Goal: Transaction & Acquisition: Purchase product/service

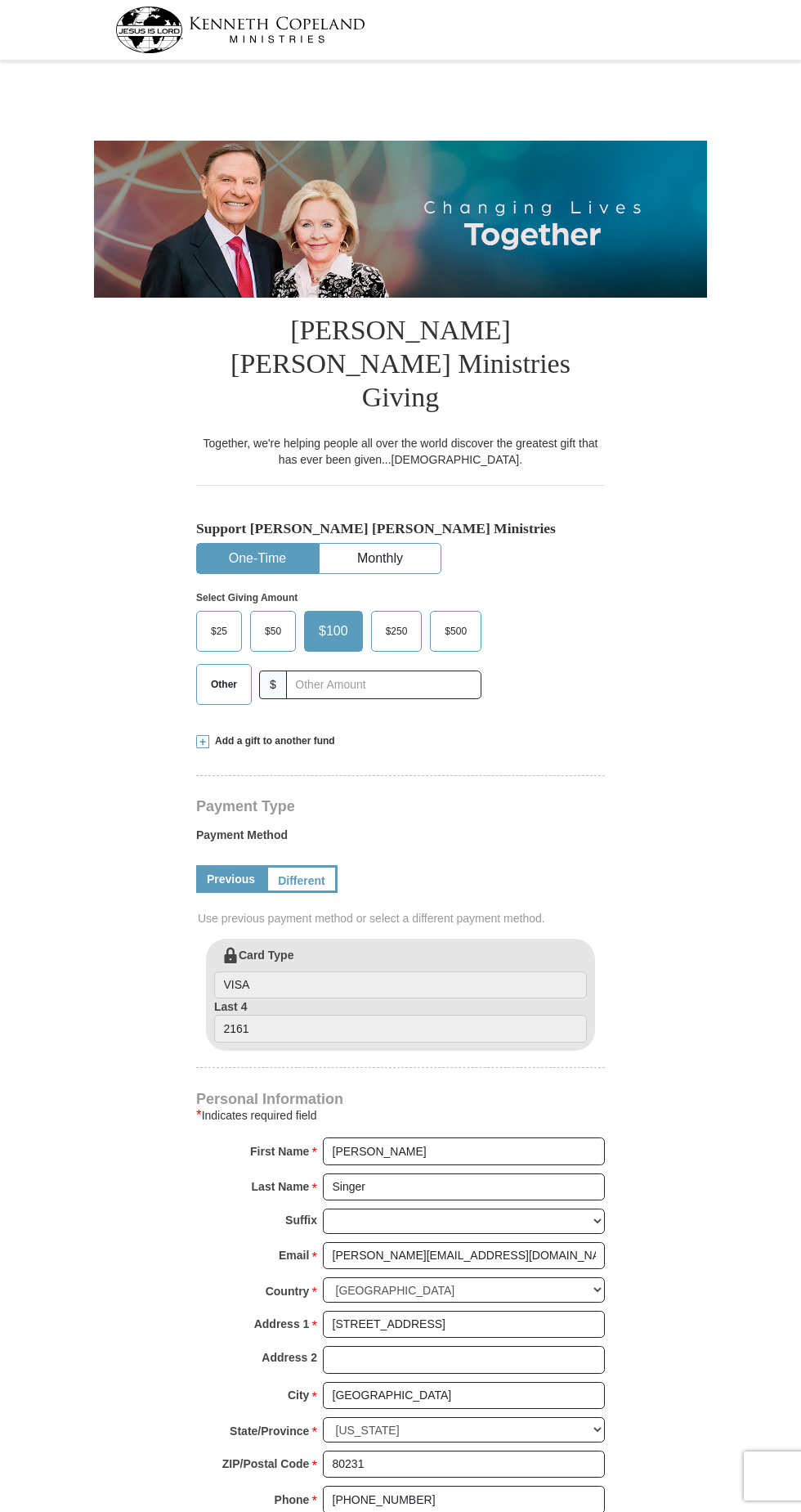
select select "CO"
click at [266, 544] on button "One-Time" at bounding box center [258, 559] width 121 height 30
click at [226, 672] on span "Other" at bounding box center [224, 684] width 43 height 25
click at [0, 0] on input "Other" at bounding box center [0, 0] width 0 height 0
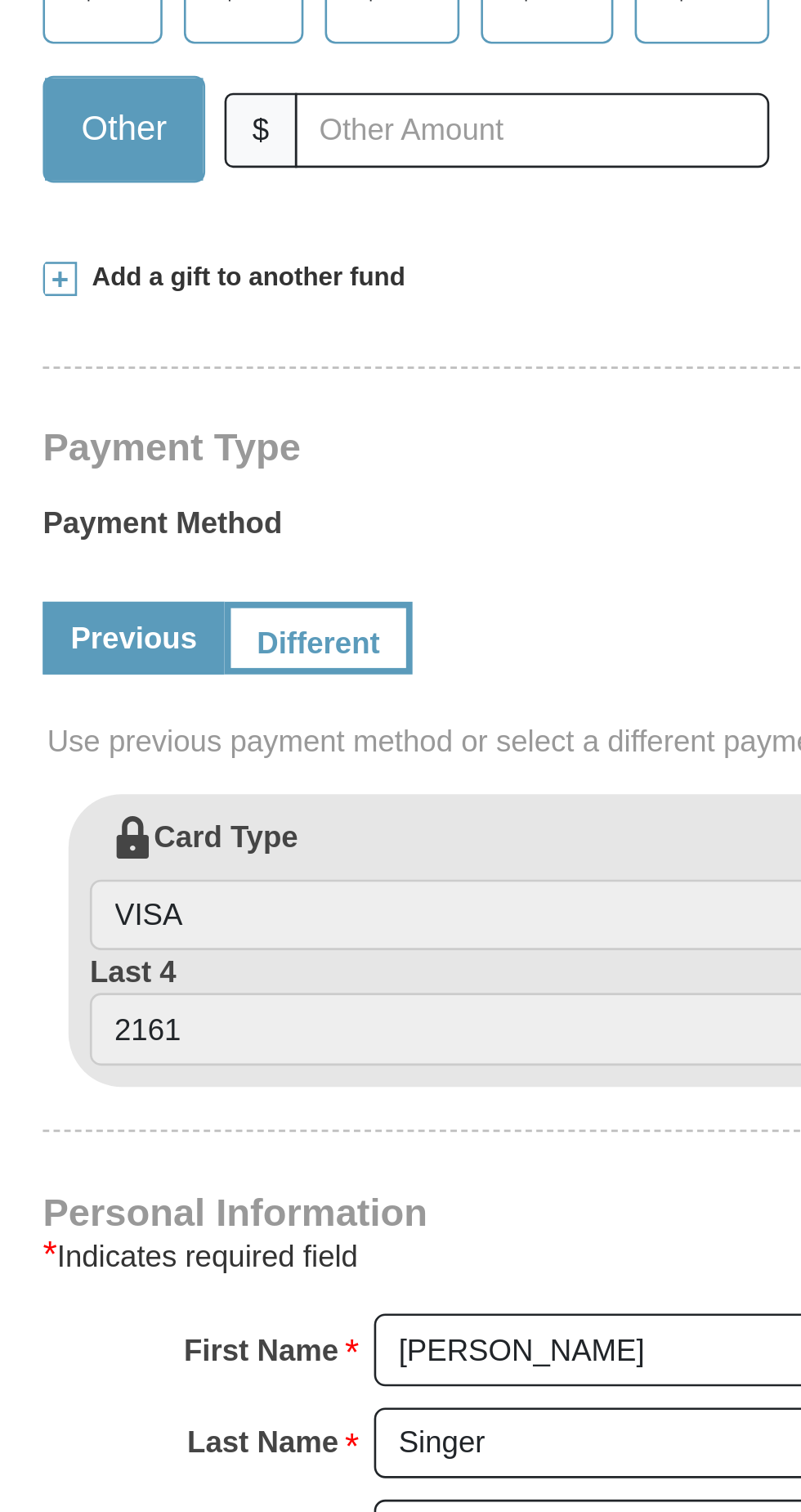
click at [204, 735] on span at bounding box center [202, 741] width 13 height 13
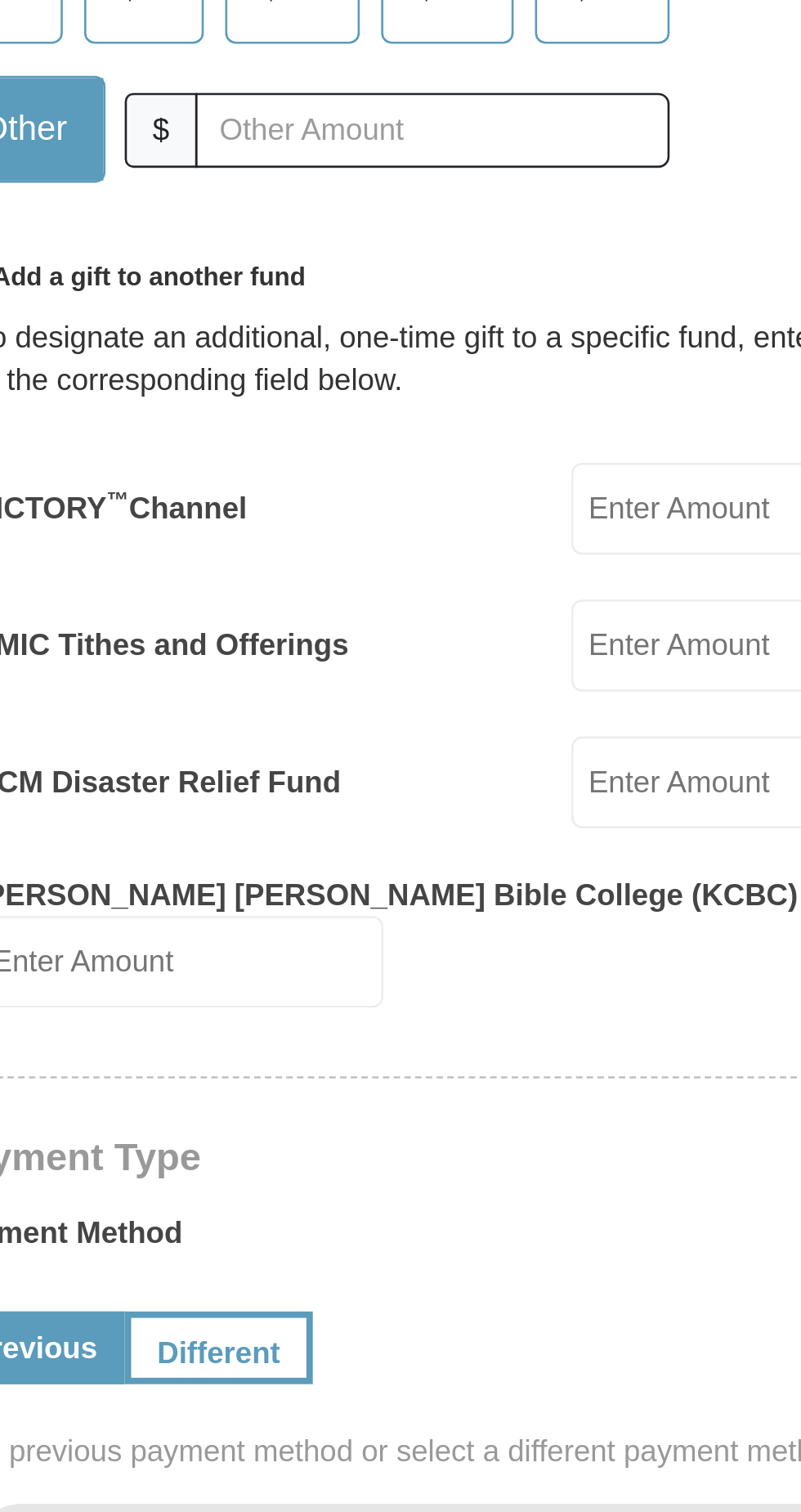
click at [471, 864] on input "EMIC Tithes and Offerings" at bounding box center [514, 882] width 156 height 35
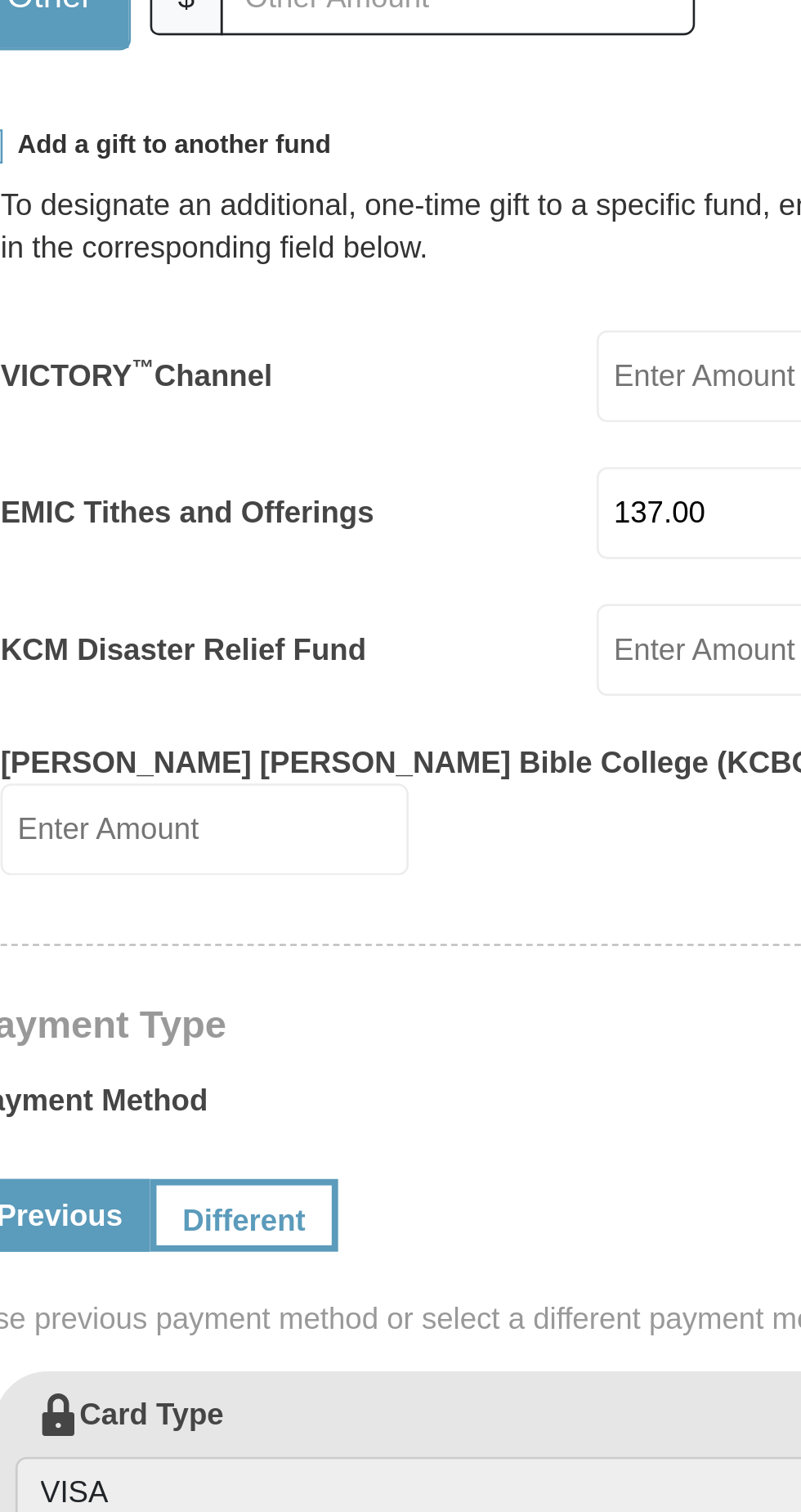
type input "137.00"
click at [469, 812] on input "VICTORY ™ Channel" at bounding box center [514, 829] width 156 height 35
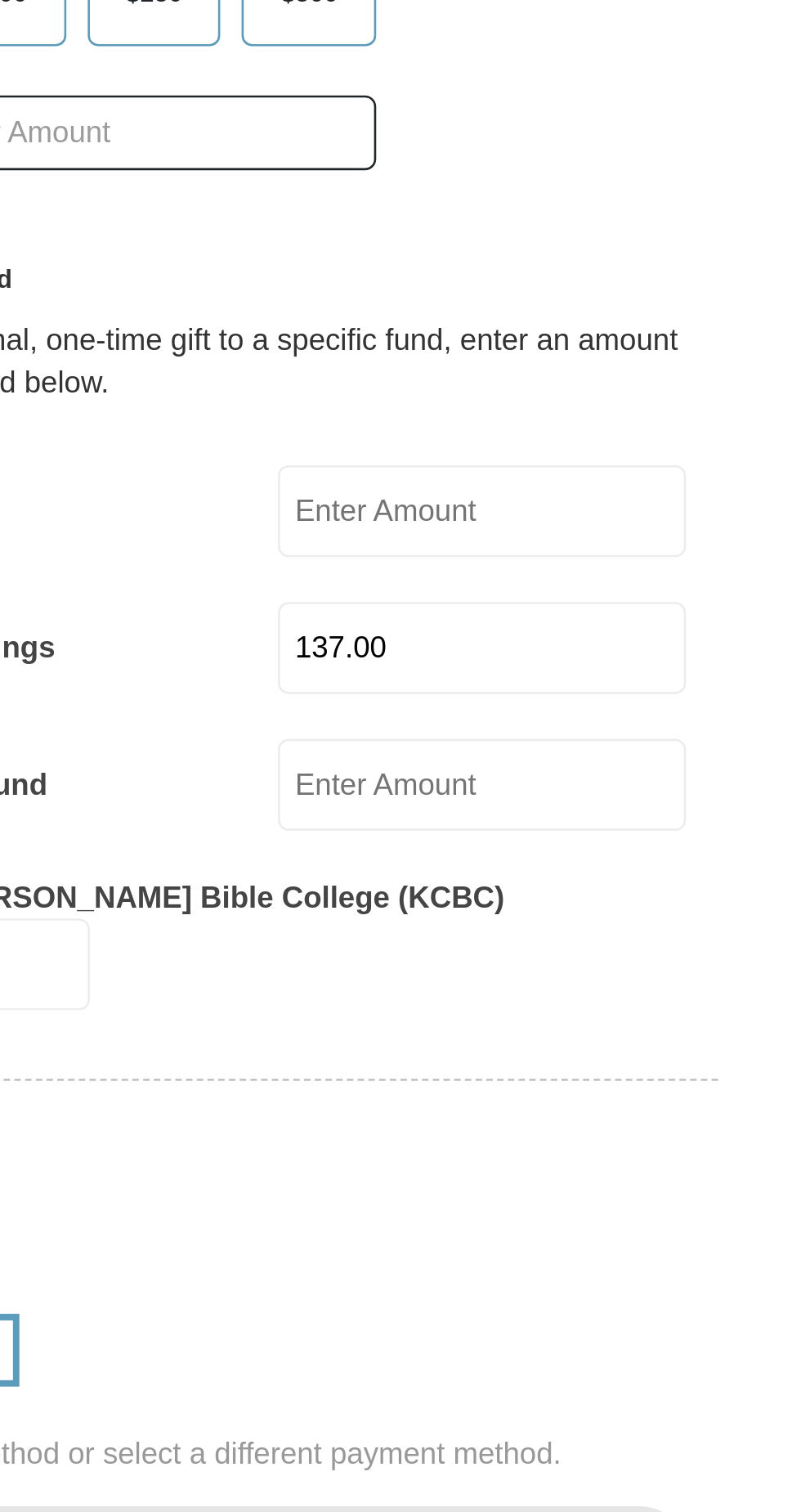
type input "60.00"
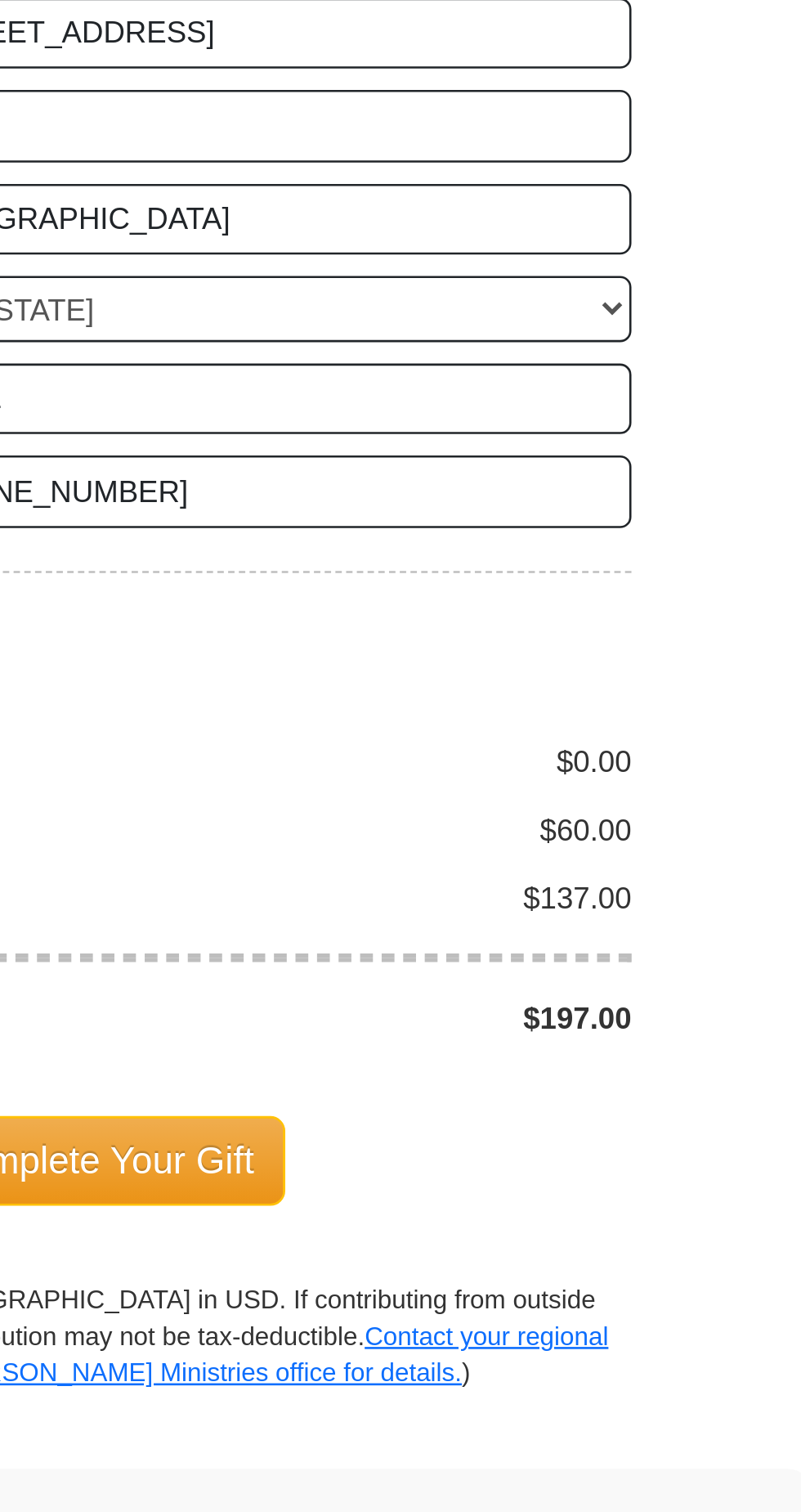
scroll to position [679, 0]
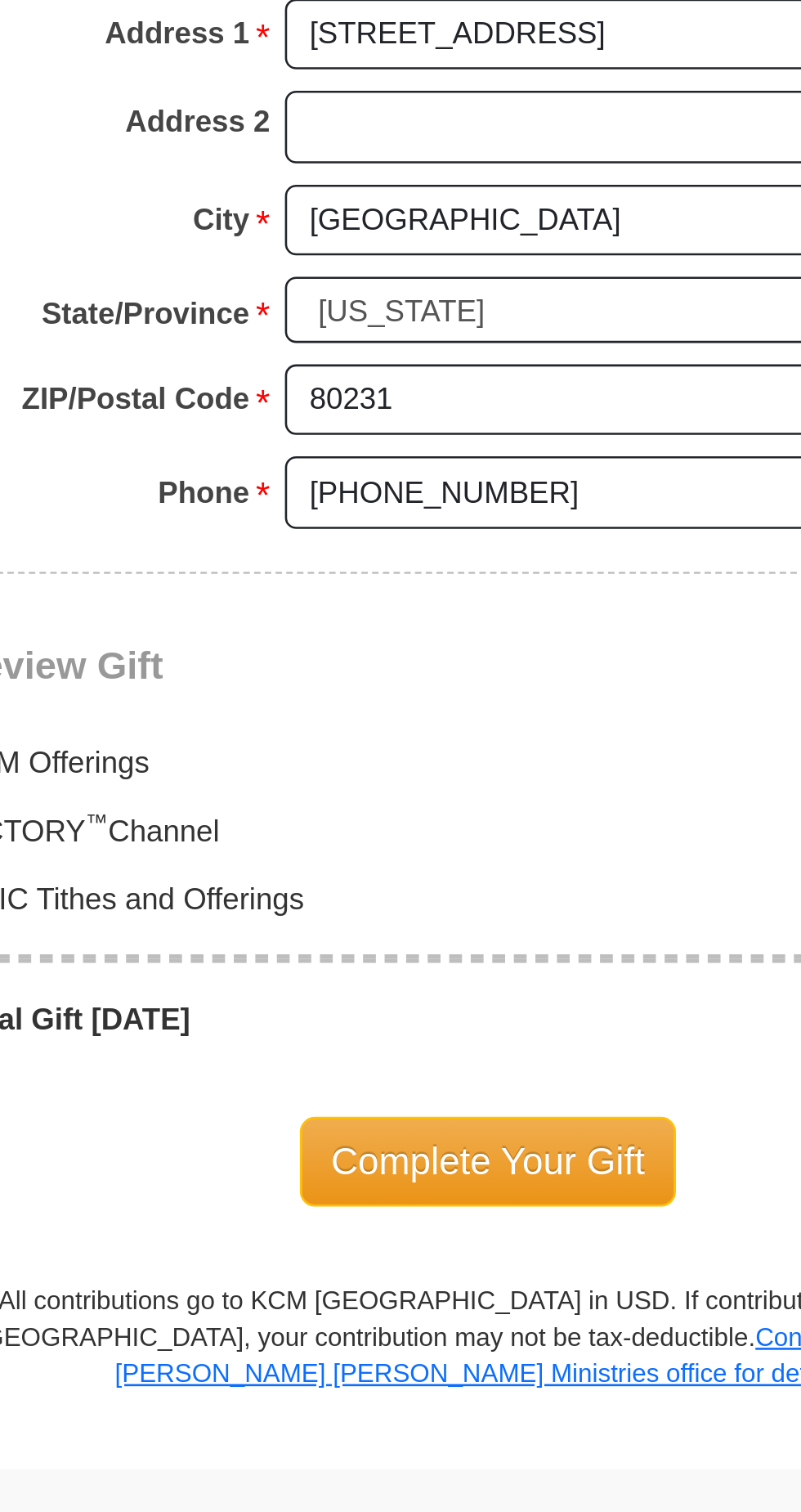
click at [433, 1332] on span "Complete Your Gift" at bounding box center [400, 1349] width 144 height 34
